Goal: Task Accomplishment & Management: Use online tool/utility

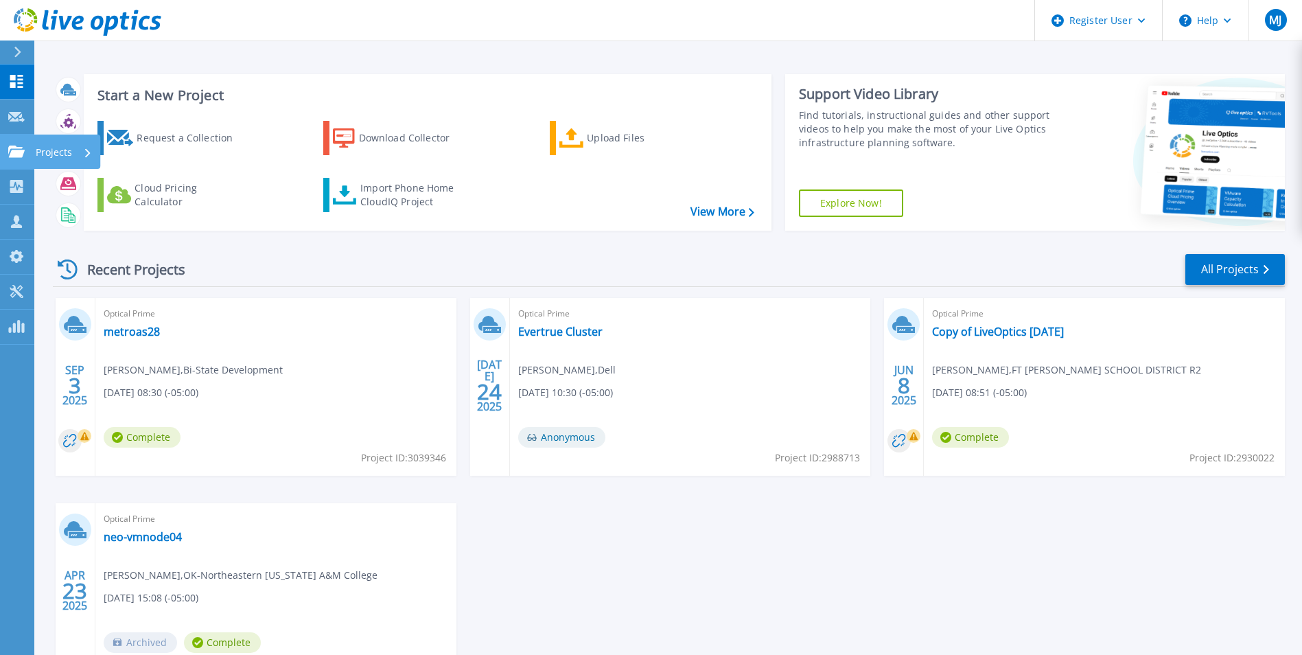
click at [43, 150] on p "Projects" at bounding box center [54, 153] width 36 height 36
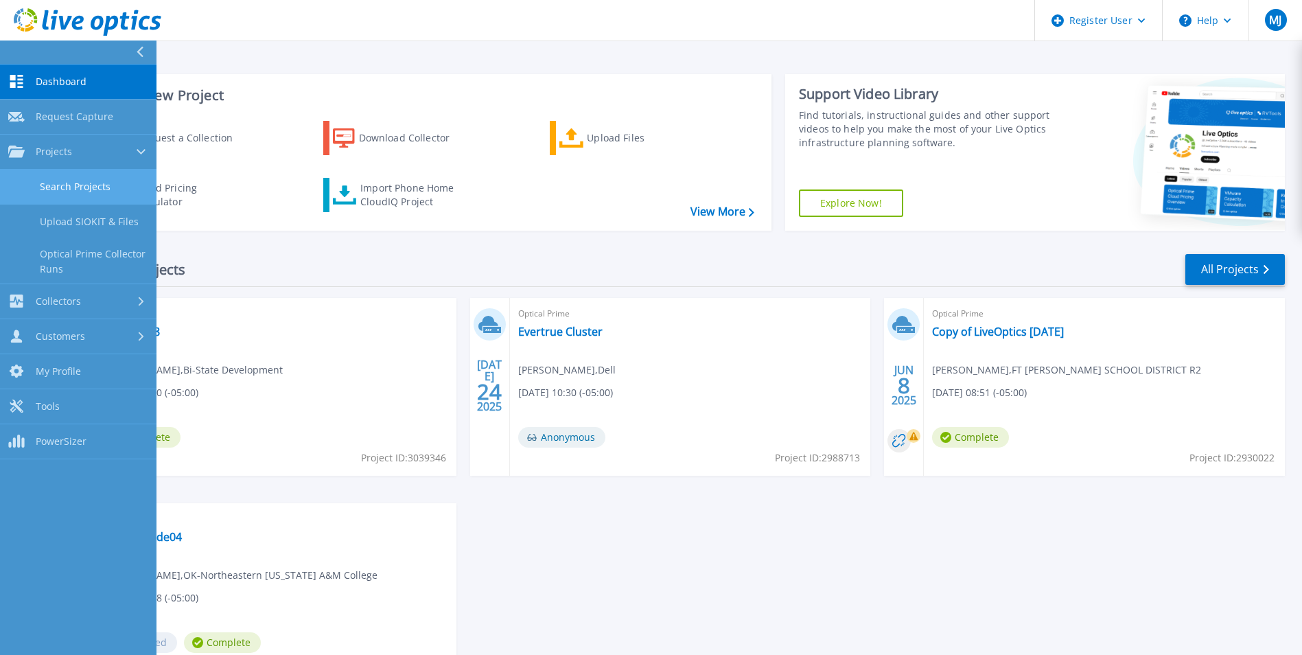
click at [88, 183] on link "Search Projects" at bounding box center [78, 187] width 157 height 35
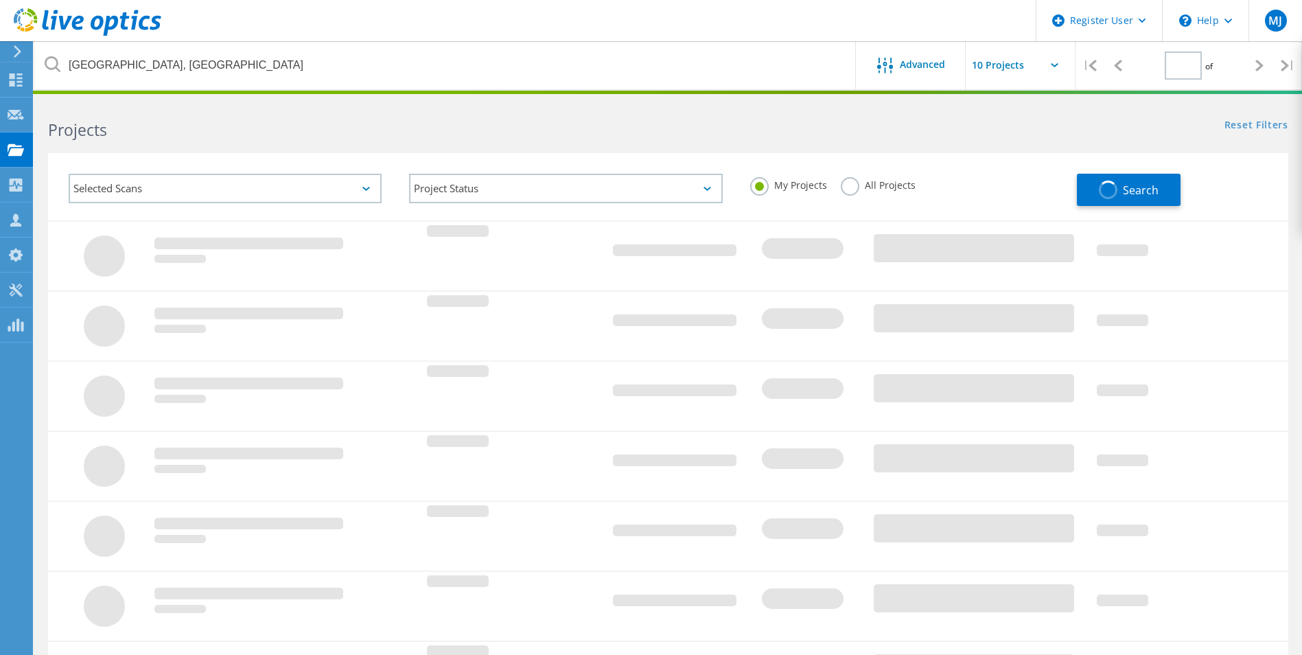
type input "1"
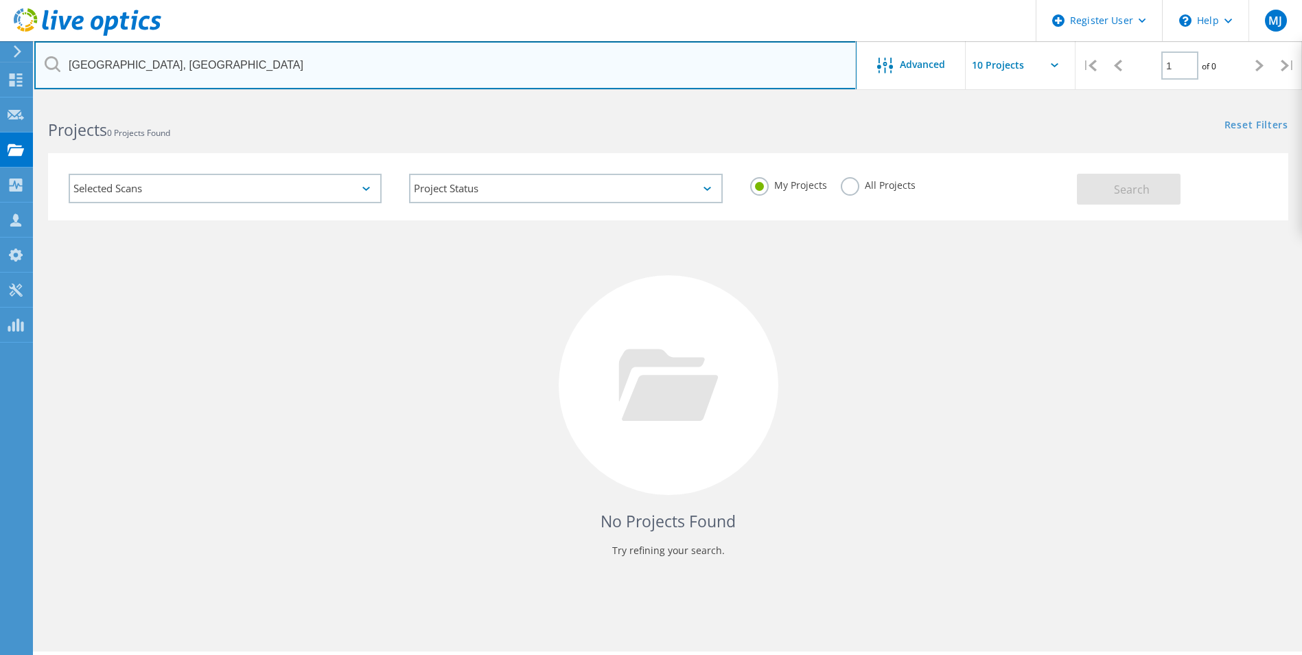
click at [185, 72] on input "Madison, WI" at bounding box center [445, 65] width 822 height 48
drag, startPoint x: 178, startPoint y: 60, endPoint x: 27, endPoint y: 60, distance: 151.0
click at [27, 100] on div "Register User \n Help Explore Helpful Articles Contact Support MJ Dell User Mat…" at bounding box center [651, 396] width 1302 height 593
type input "M"
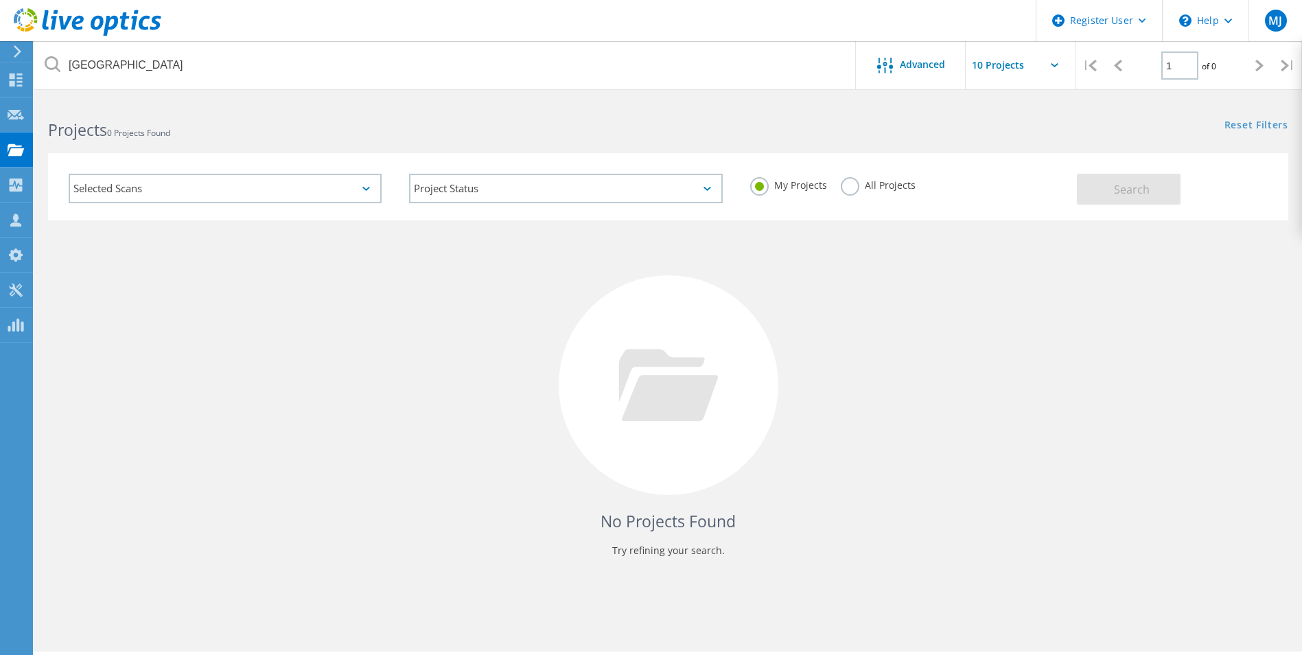
click at [866, 189] on label "All Projects" at bounding box center [878, 183] width 75 height 13
click at [0, 0] on input "All Projects" at bounding box center [0, 0] width 0 height 0
click at [1097, 187] on button "Search" at bounding box center [1129, 189] width 104 height 31
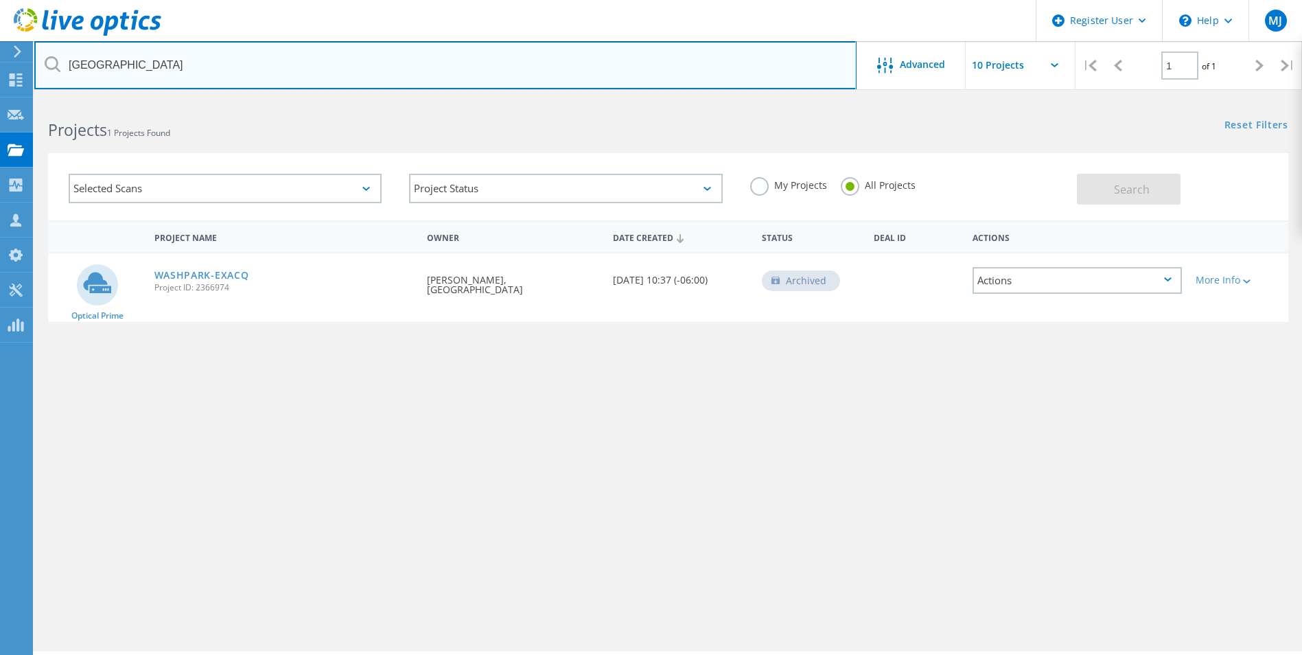
drag, startPoint x: 210, startPoint y: 57, endPoint x: 61, endPoint y: 62, distance: 149.1
click at [61, 62] on input "Milwaukee Public Library" at bounding box center [445, 65] width 822 height 48
paste input "DJKeele@milwaukee.gov"
type input "DJKeele@milwaukee.gov"
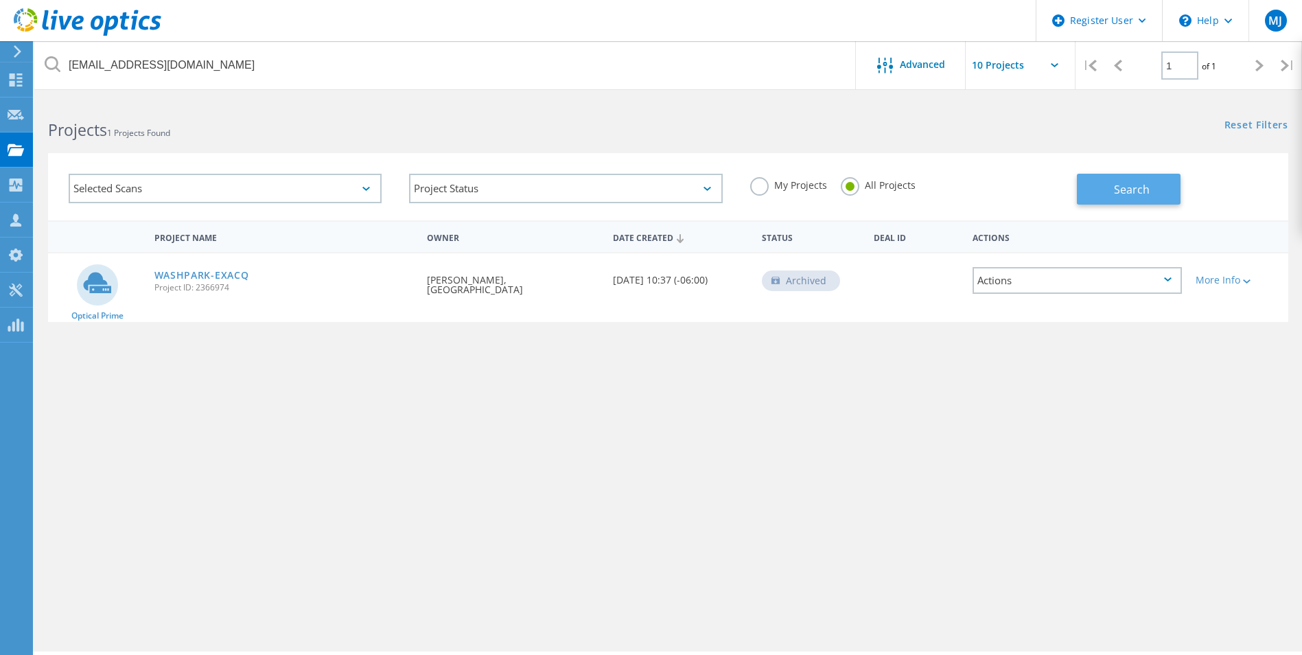
click at [1135, 189] on span "Search" at bounding box center [1132, 189] width 36 height 15
